Goal: Find specific page/section: Find specific page/section

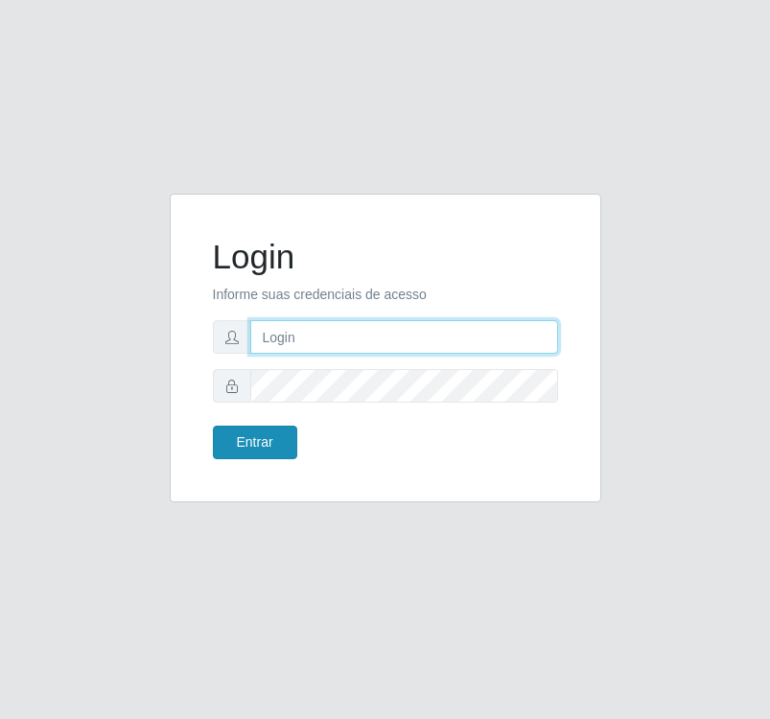
type input "rejane@bcruzarmas"
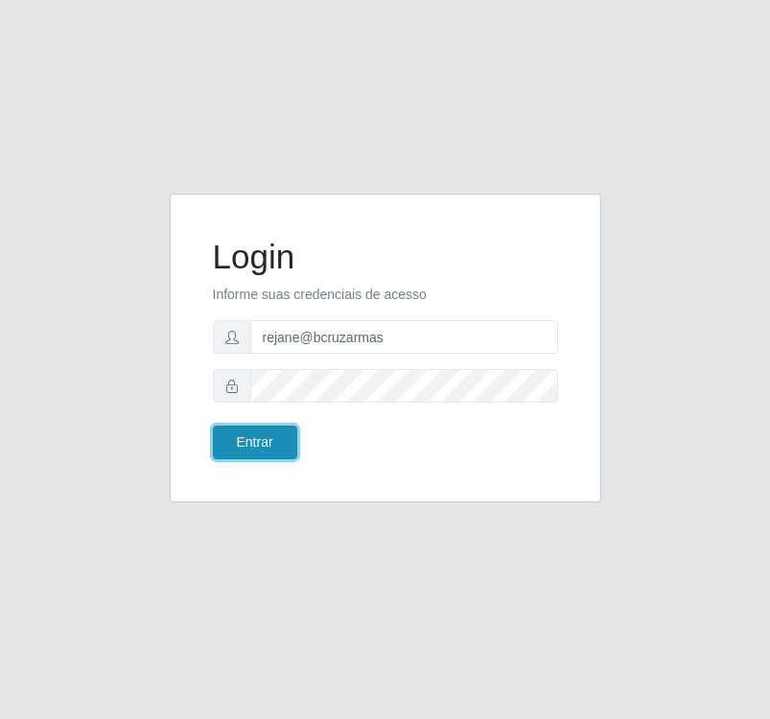
click at [265, 438] on button "Entrar" at bounding box center [255, 443] width 84 height 34
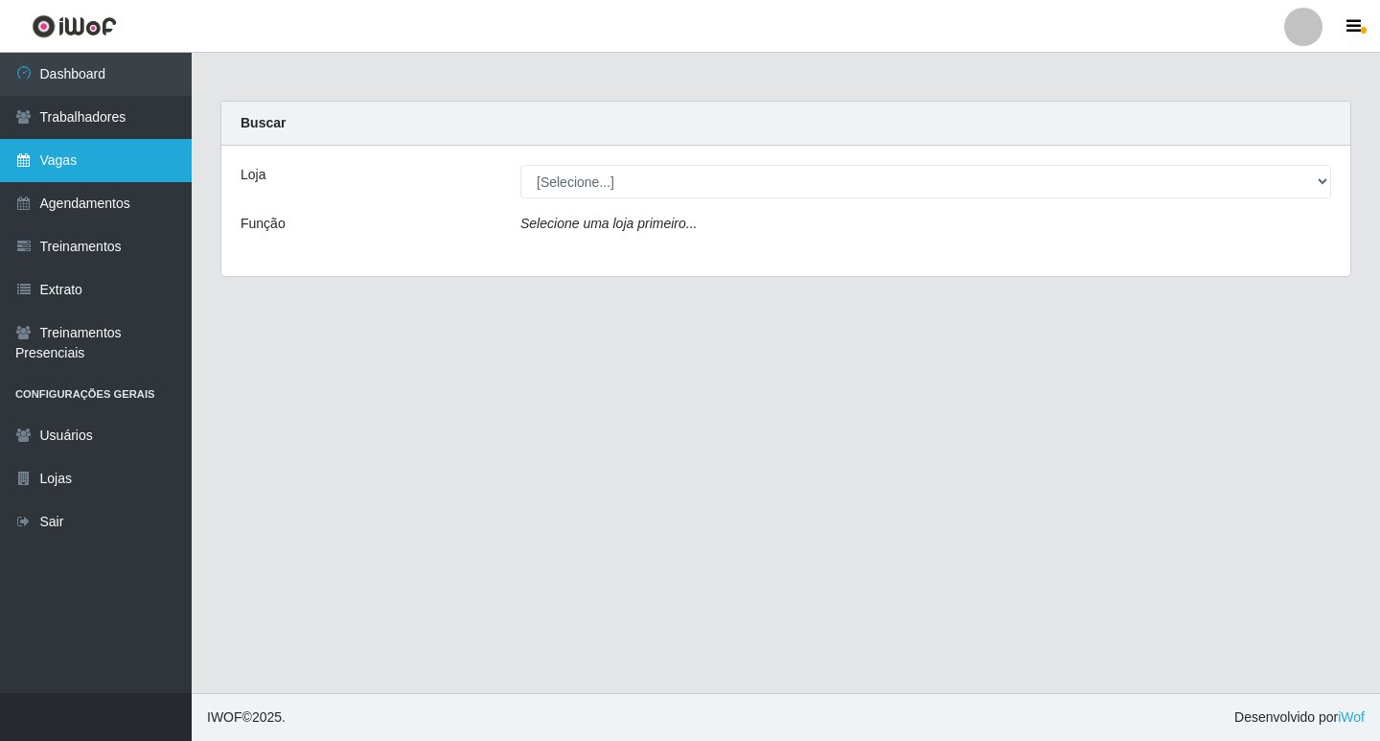
click at [50, 163] on link "Vagas" at bounding box center [96, 160] width 192 height 43
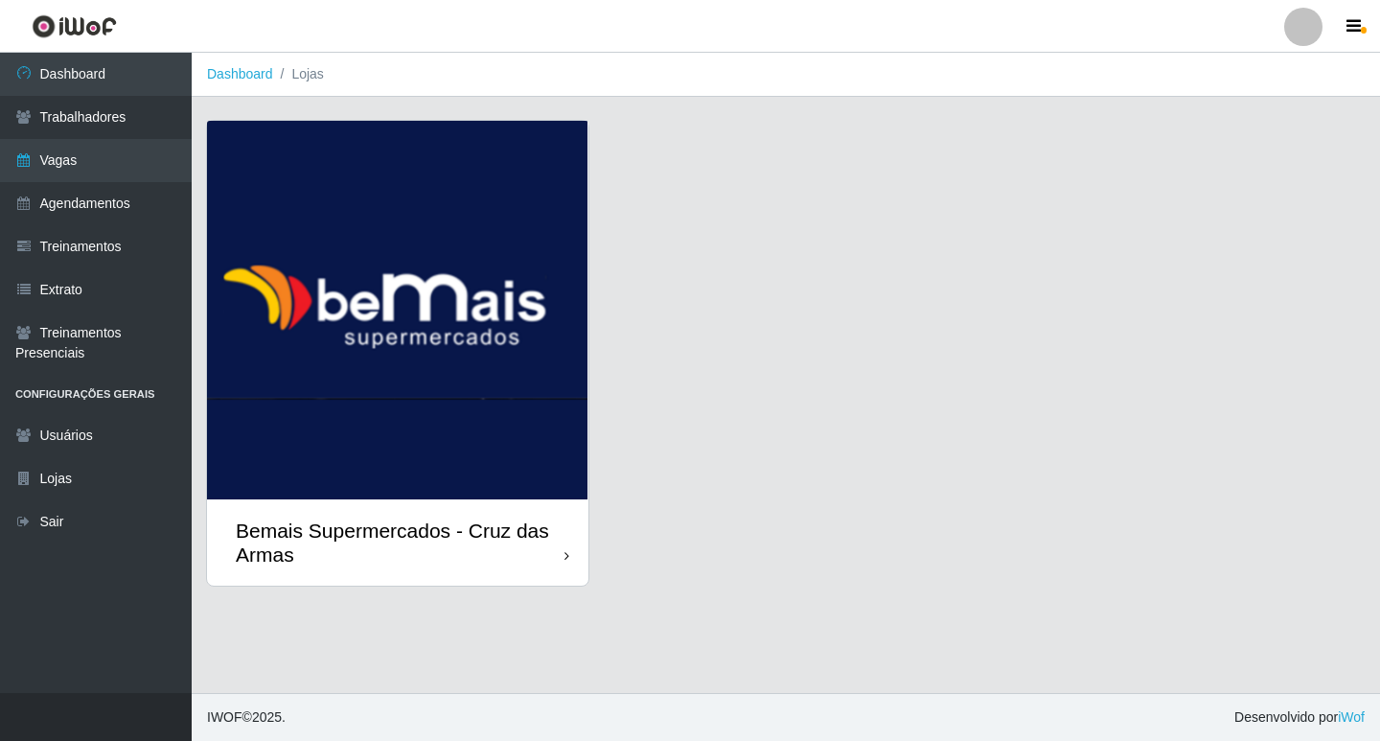
click at [407, 518] on div "Bemais Supermercados - Cruz das Armas" at bounding box center [400, 542] width 329 height 48
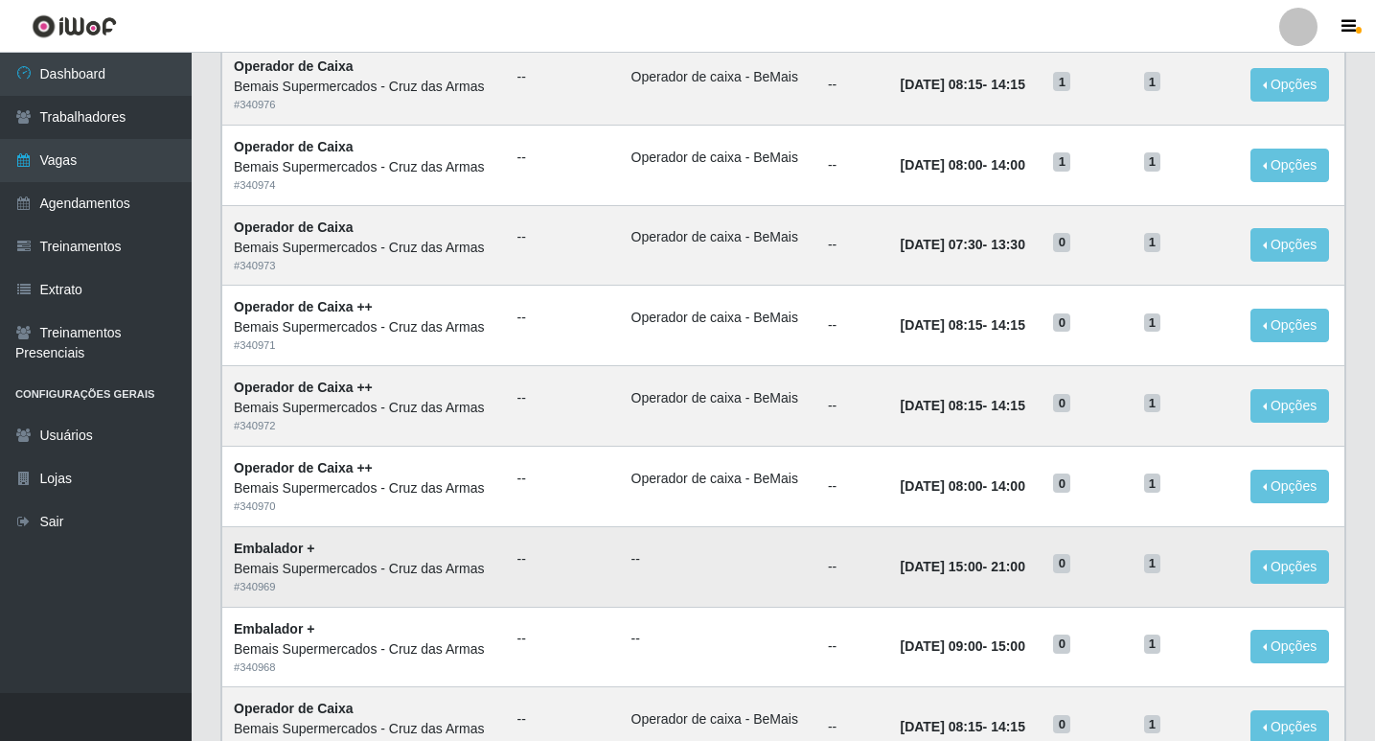
scroll to position [383, 0]
